Goal: Complete application form

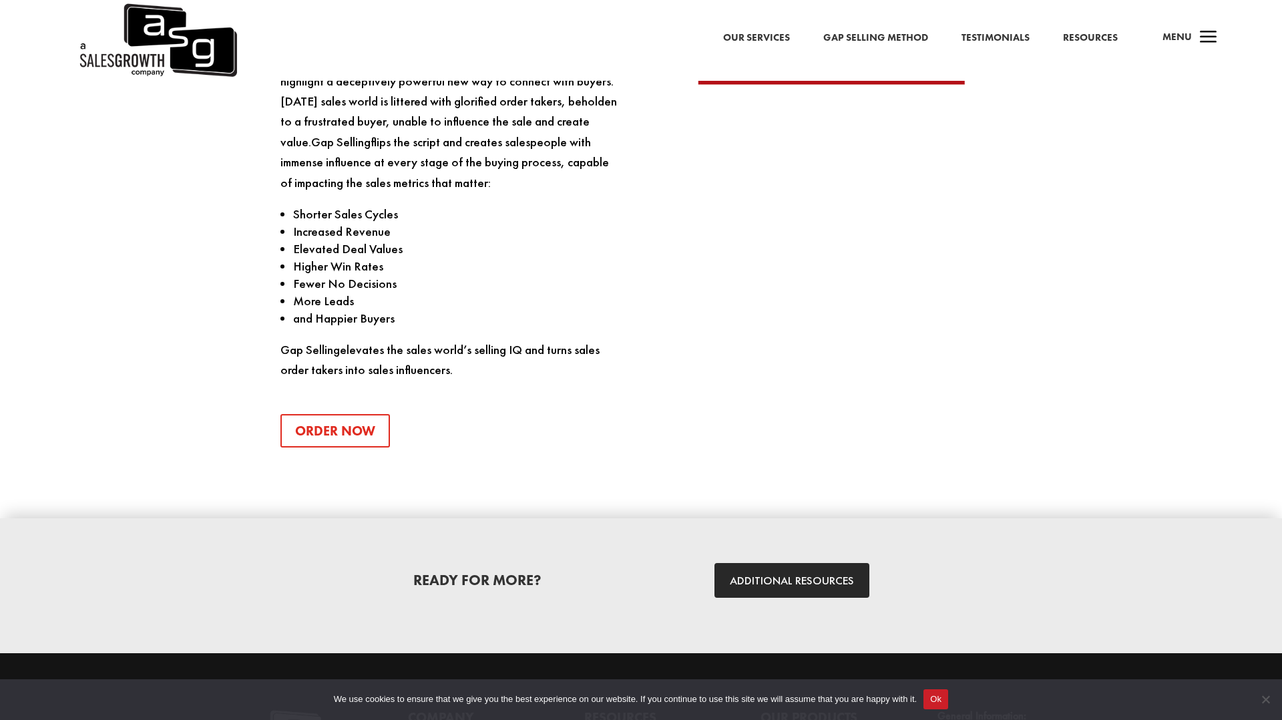
scroll to position [1584, 0]
click at [358, 438] on link "Order Now" at bounding box center [339, 431] width 119 height 33
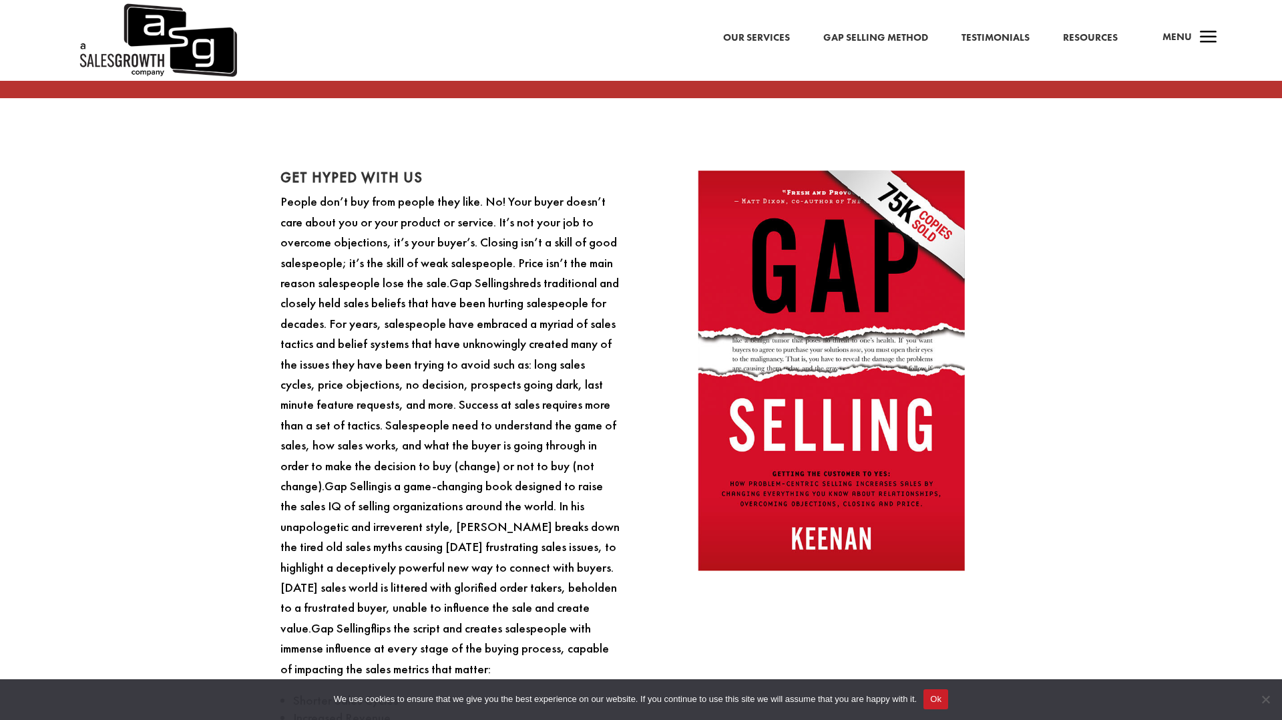
scroll to position [1065, 0]
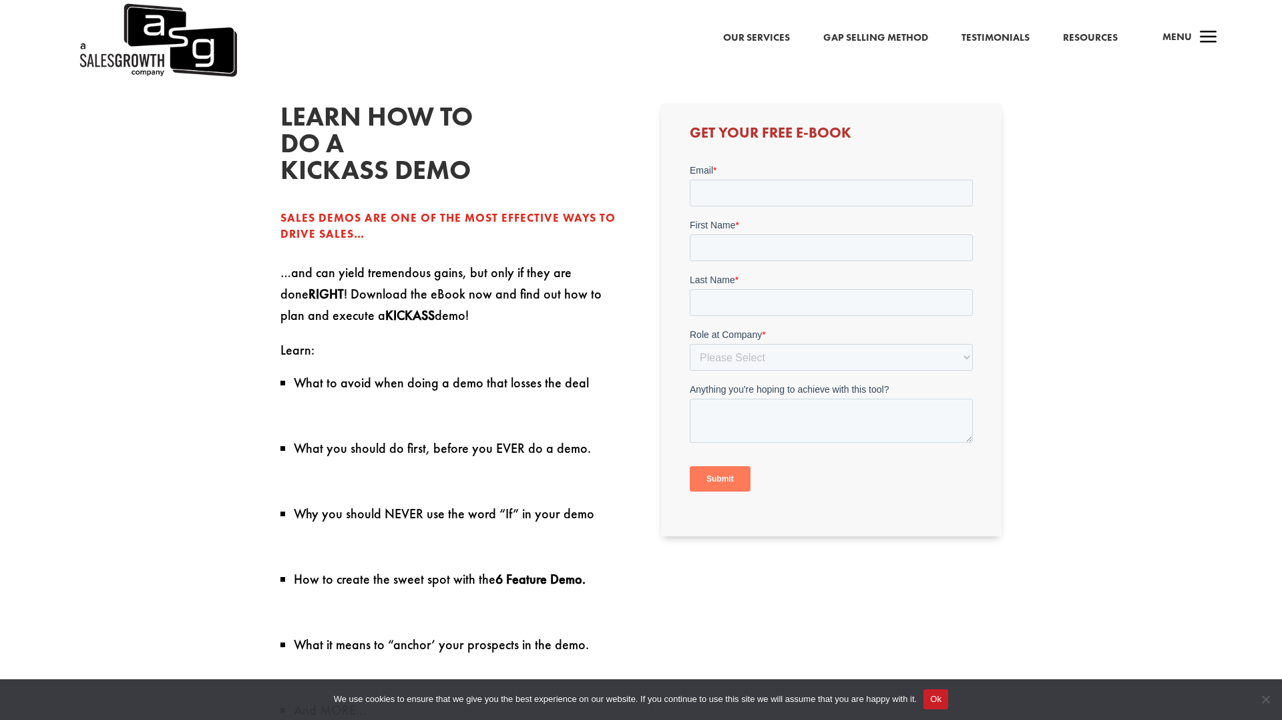
scroll to position [401, 0]
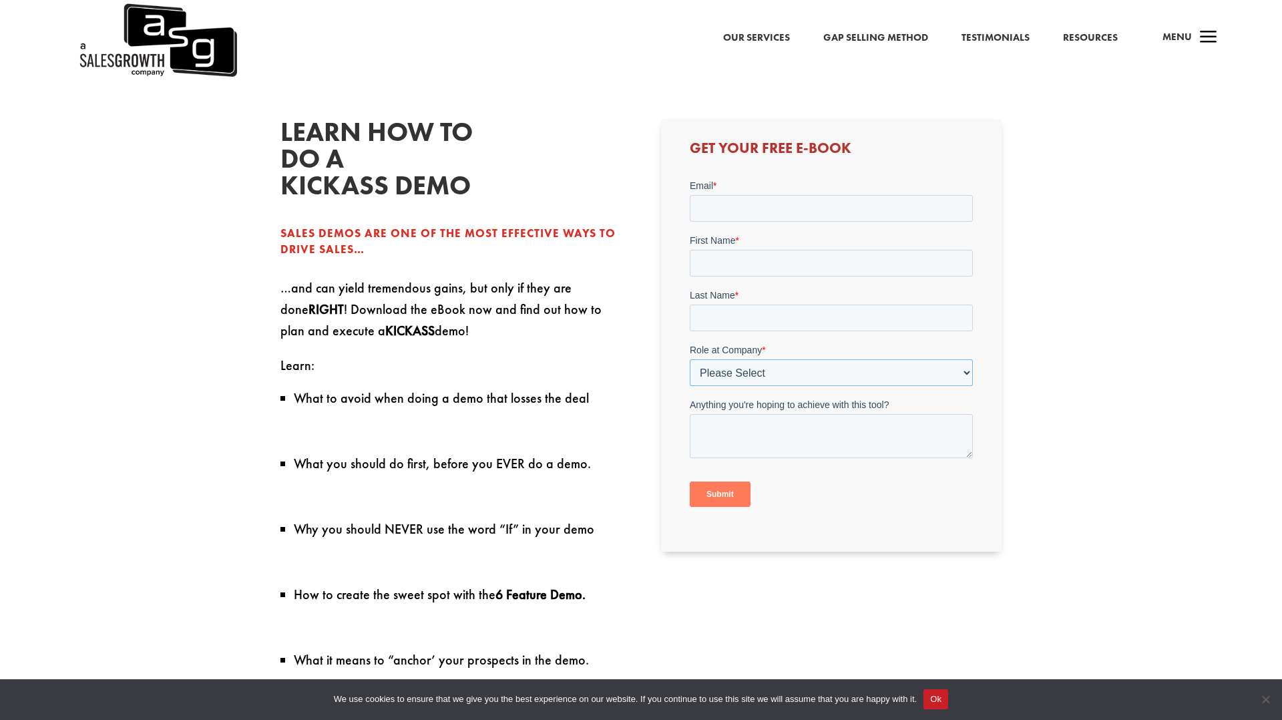
click at [947, 379] on select "Please Select C-Level (CRO, CSO, etc) Senior Leadership (VP of Sales, VP of Ena…" at bounding box center [830, 371] width 283 height 27
click at [748, 203] on input "Email *" at bounding box center [830, 207] width 283 height 27
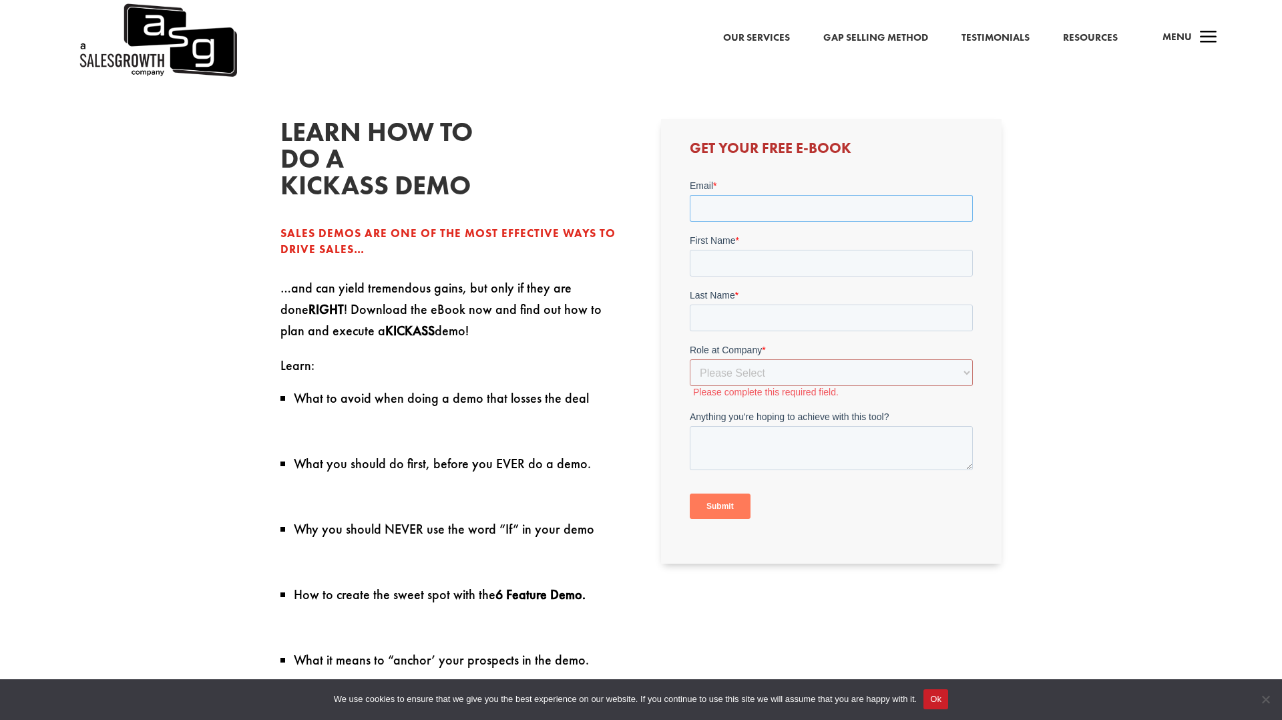
type input "steven@getextendly.com"
click at [778, 260] on input "First Name *" at bounding box center [830, 262] width 283 height 27
type input "Steven"
type input "TAnn"
click at [775, 366] on select "Please Select C-Level (CRO, CSO, etc) Senior Leadership (VP of Sales, VP of Ena…" at bounding box center [830, 371] width 283 height 27
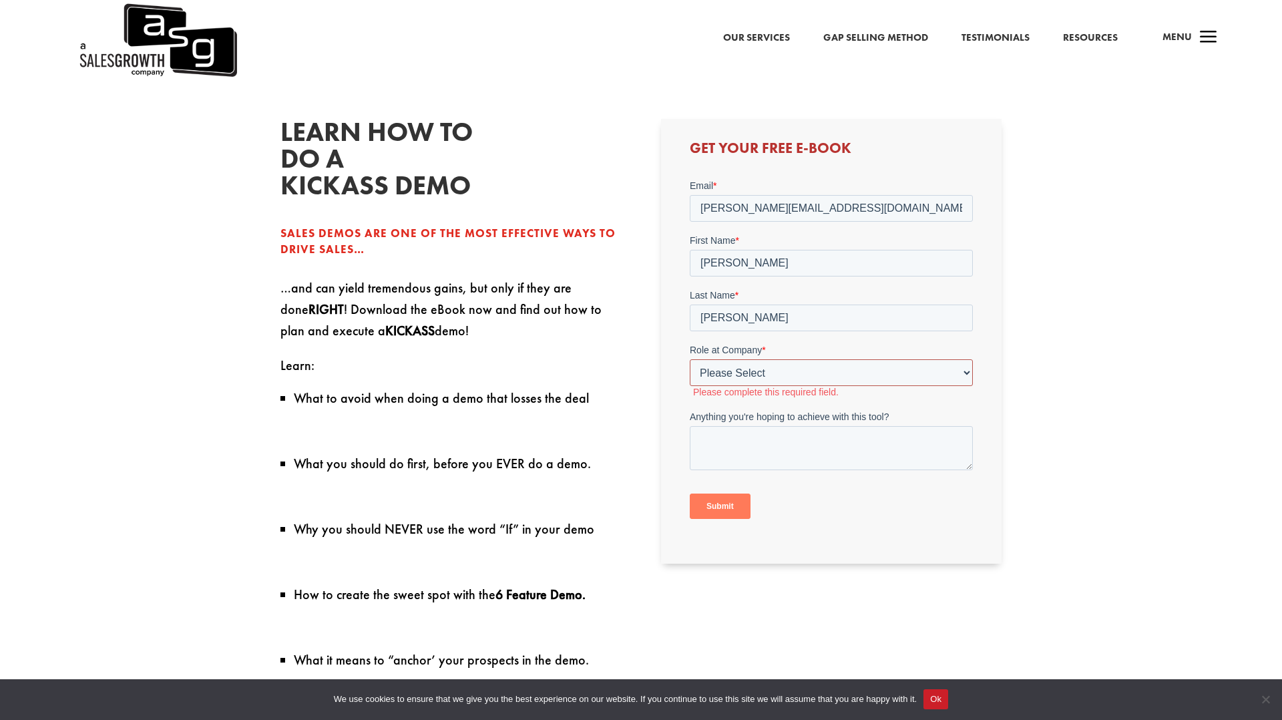
select select "Director/Manager (Sales Director, Regional Sales Manager, etc)"
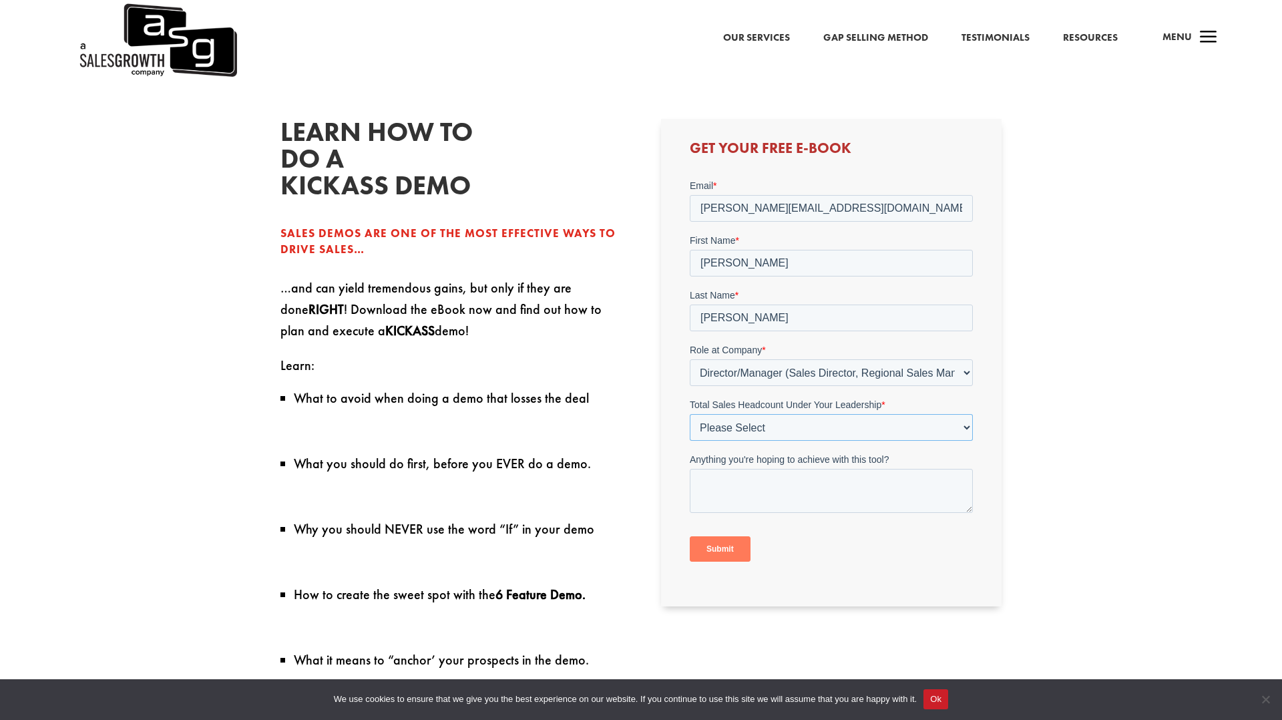
click at [770, 431] on select "Please Select Just Me 1-9 10-19 20-49 50-99 100+" at bounding box center [830, 426] width 283 height 27
select select "1-9"
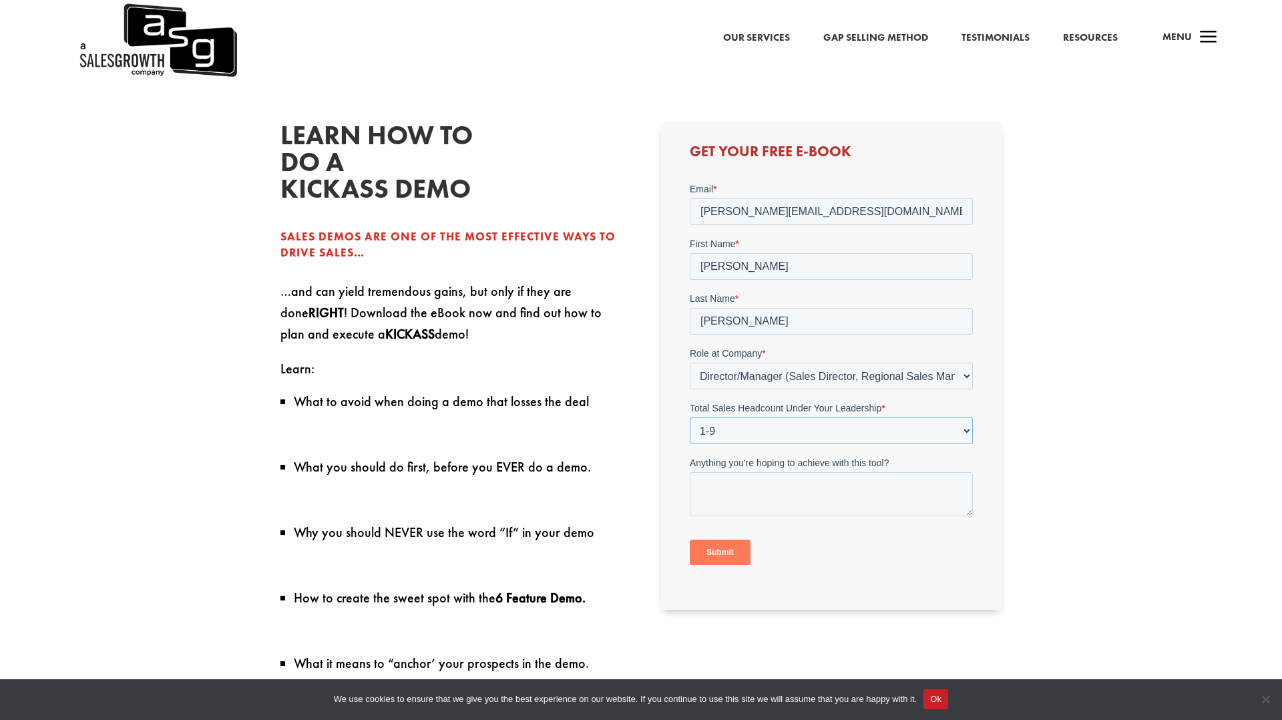
scroll to position [395, 0]
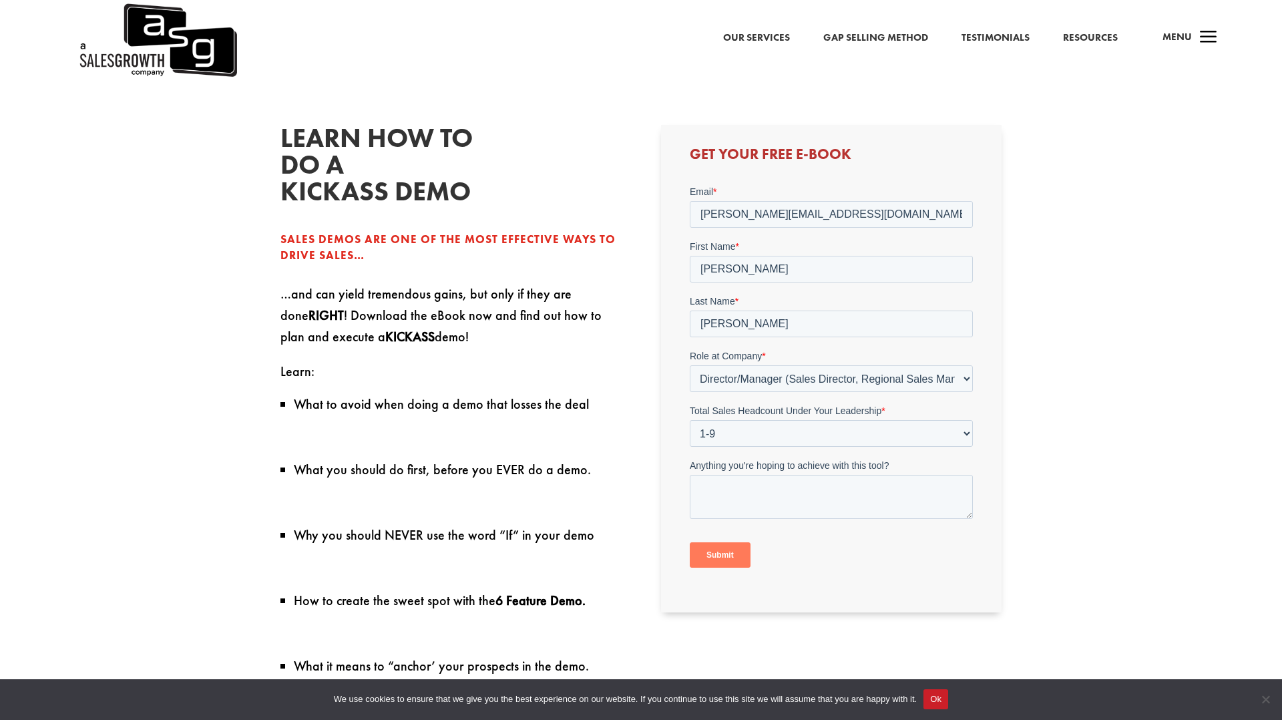
click at [720, 551] on input "Submit" at bounding box center [719, 553] width 61 height 25
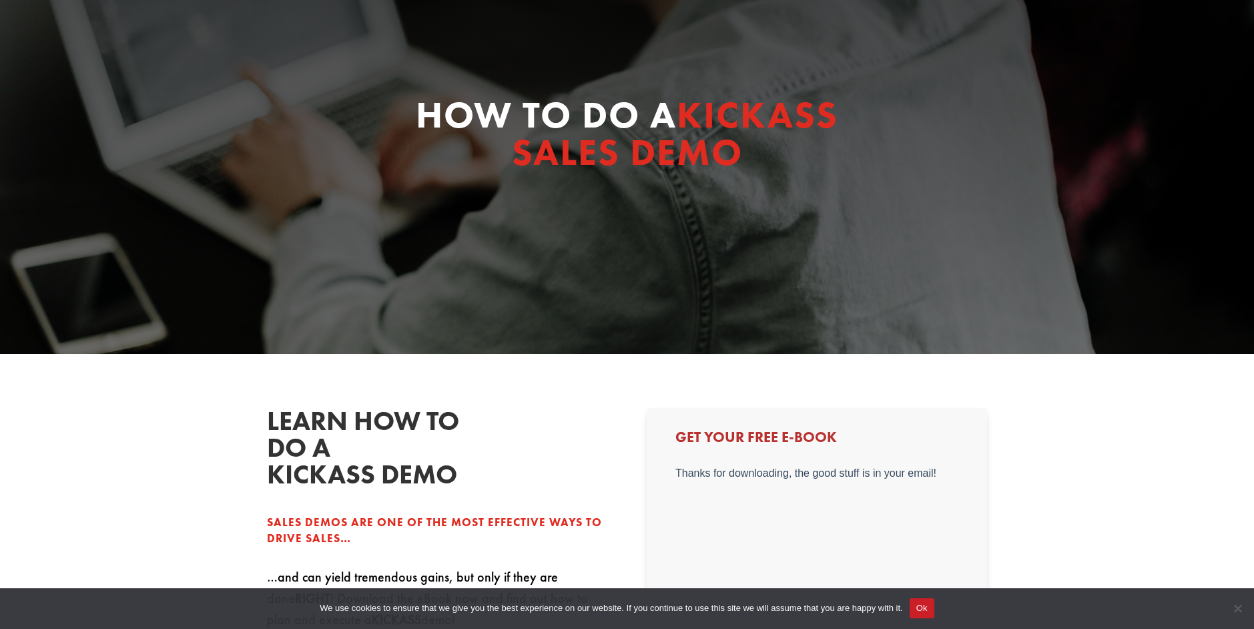
scroll to position [0, 0]
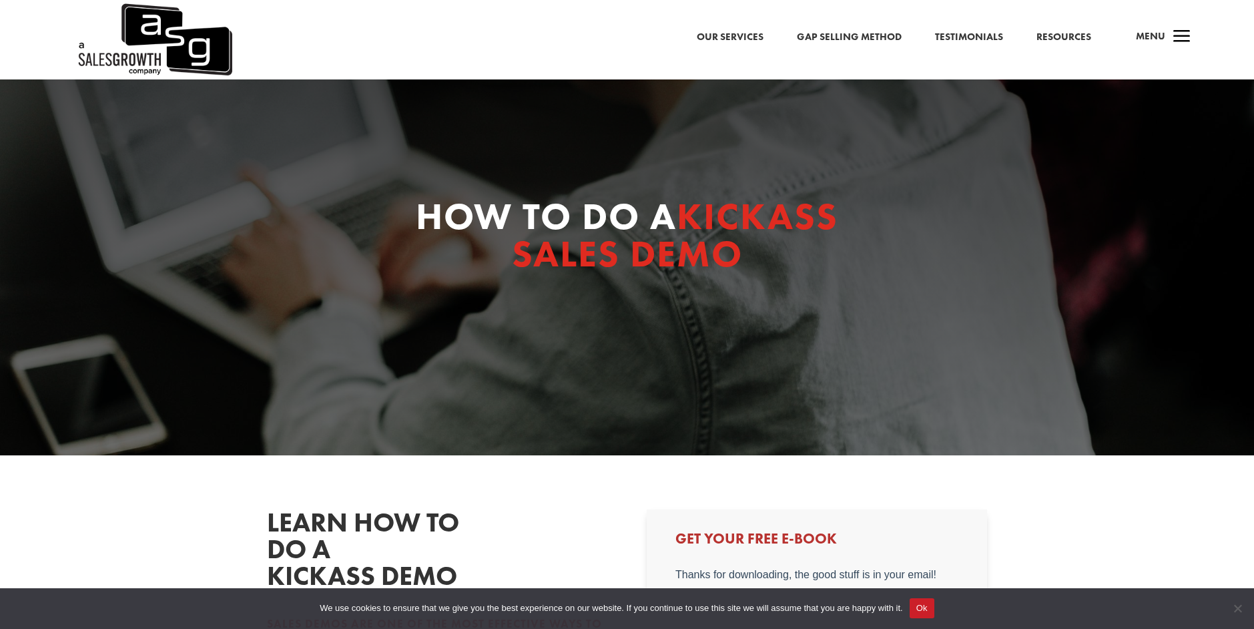
click at [160, 35] on img at bounding box center [154, 39] width 156 height 79
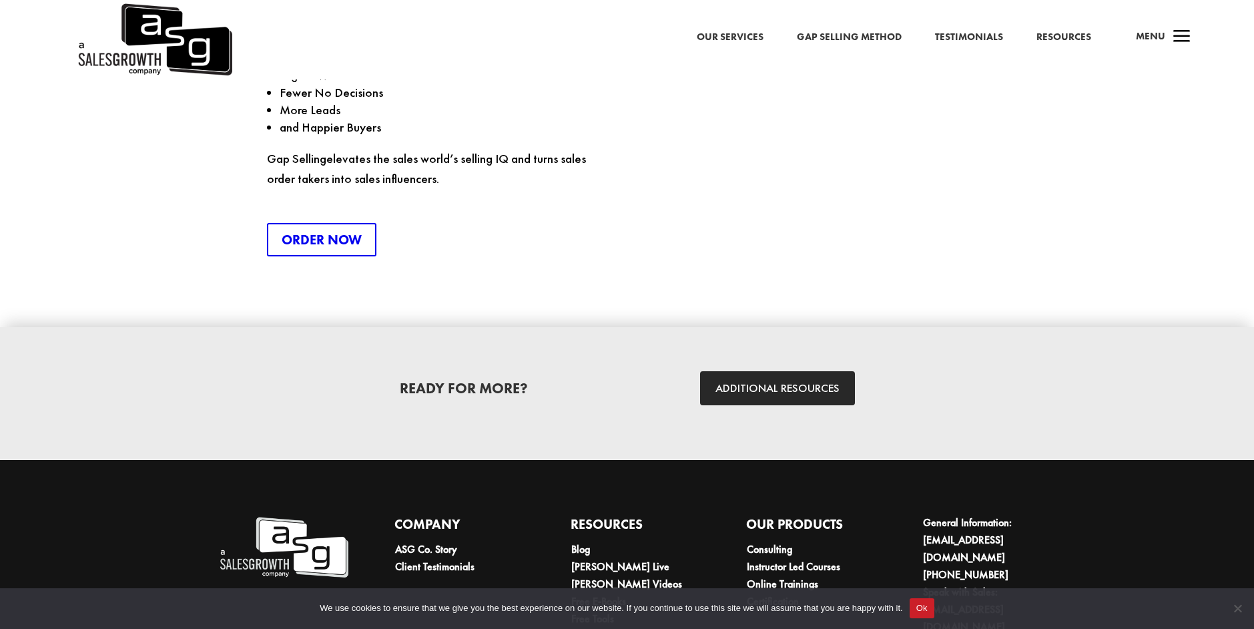
scroll to position [2136, 0]
